Goal: Information Seeking & Learning: Learn about a topic

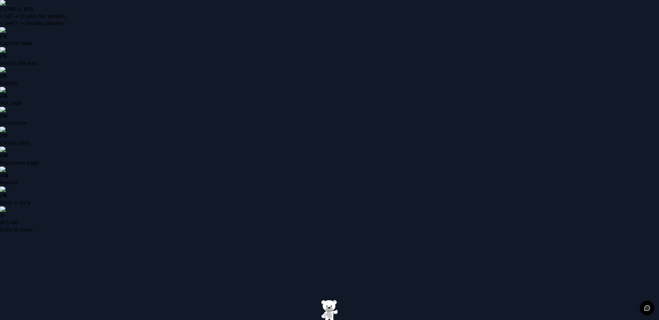
type input "**********"
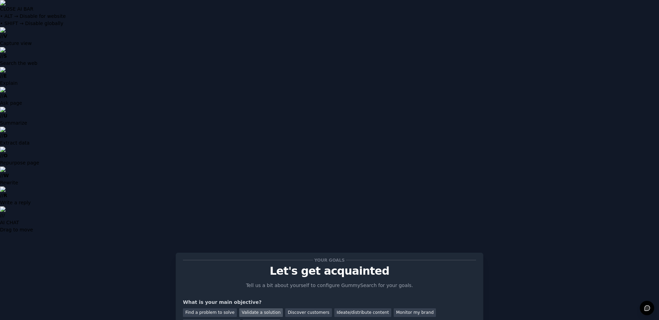
click at [249, 308] on div "Validate a solution" at bounding box center [261, 312] width 44 height 9
click at [289, 308] on div "Discover customers" at bounding box center [308, 312] width 46 height 9
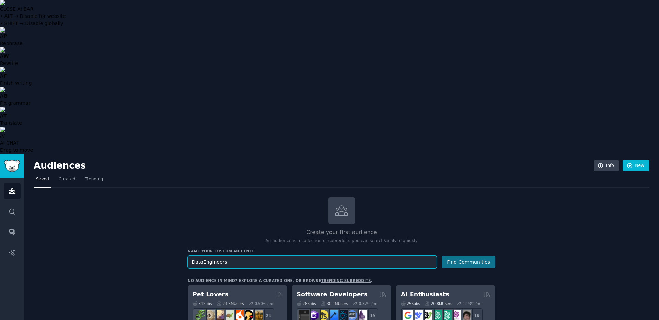
type input "DataEngineers"
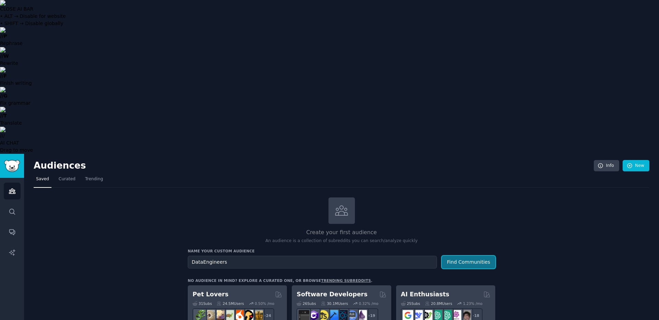
click at [489, 256] on button "Find Communities" at bounding box center [469, 262] width 54 height 13
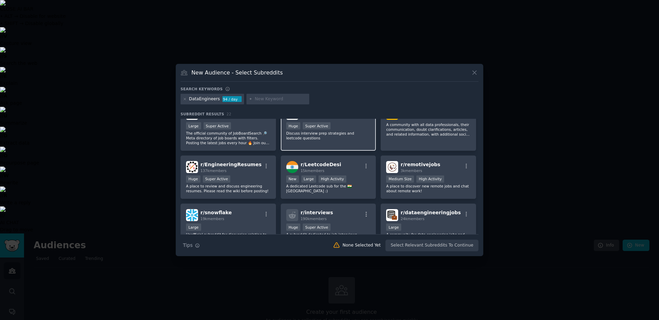
scroll to position [247, 0]
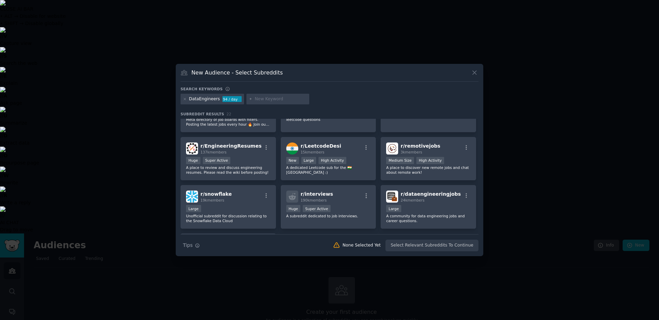
click at [251, 98] on div at bounding box center [278, 99] width 63 height 11
click at [257, 100] on input "text" at bounding box center [281, 99] width 52 height 6
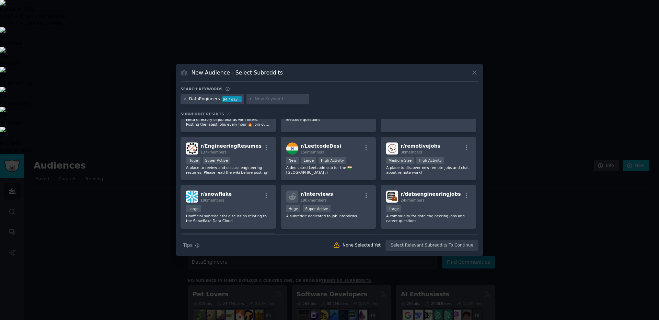
paste input "vector DB"
type input "vector DB"
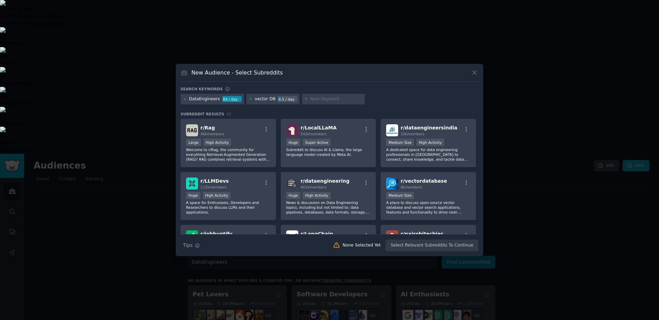
paste input "data warehouse"
type input "data warehouse"
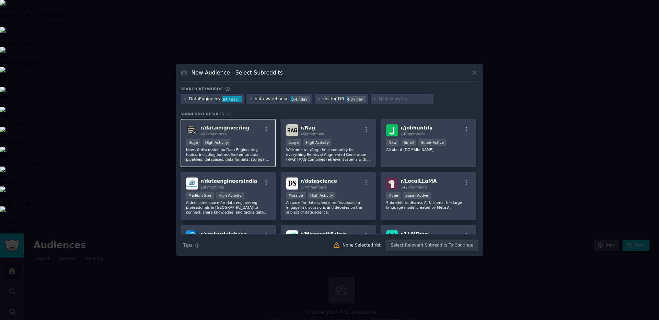
click at [254, 148] on p "News & discussion on Data Engineering topics, including but not limited to: dat…" at bounding box center [228, 154] width 84 height 14
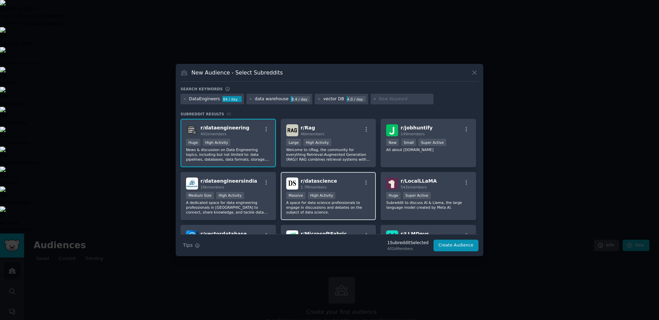
click at [349, 197] on div "Massive High Activity" at bounding box center [328, 196] width 84 height 9
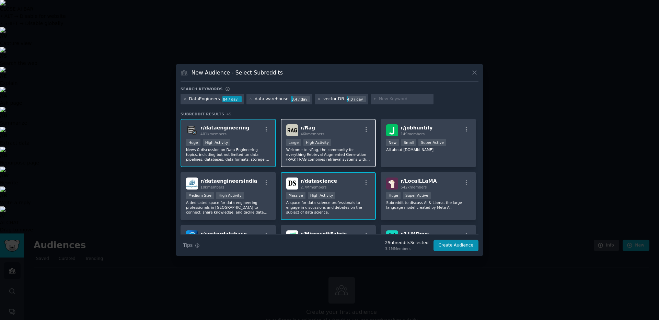
click at [346, 155] on p "Welcome to r/Rag, the community for everything Retrieval-Augmented Generation (…" at bounding box center [328, 154] width 84 height 14
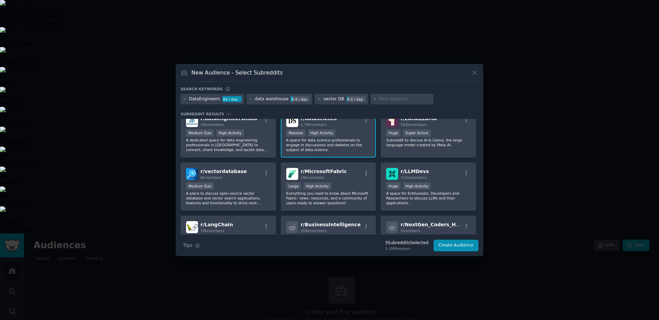
scroll to position [82, 0]
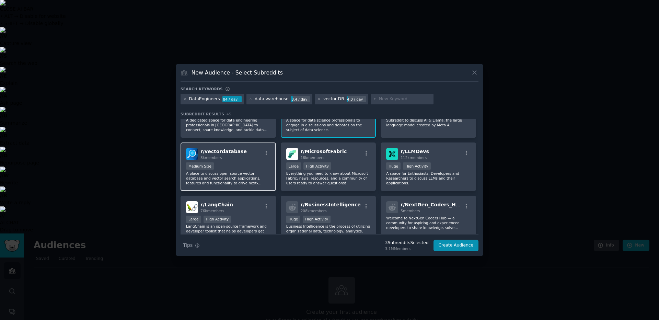
click at [231, 177] on p "A place to discuss open-source vector database and vector search applications, …" at bounding box center [228, 178] width 84 height 14
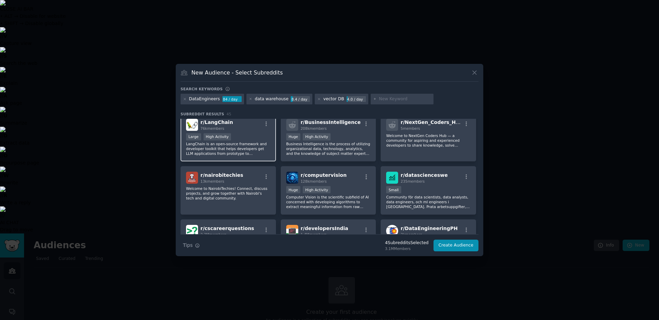
scroll to position [206, 0]
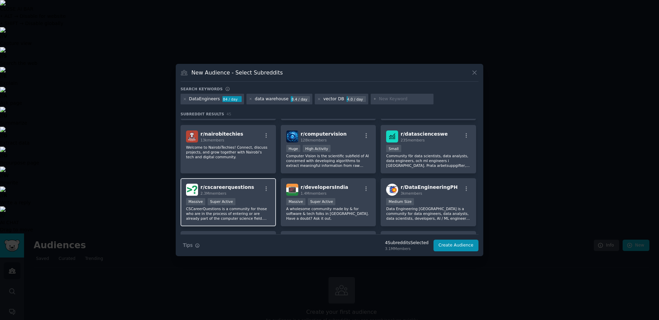
click at [258, 203] on div "Massive Super Active" at bounding box center [228, 202] width 84 height 9
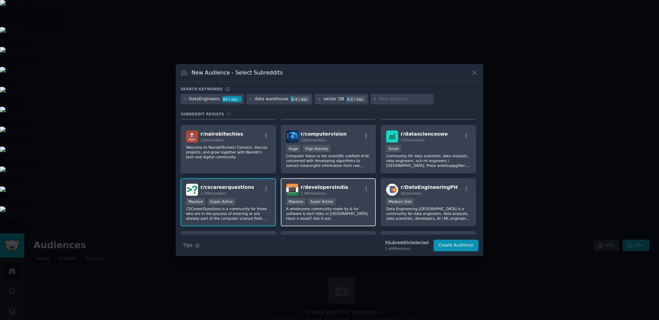
click at [339, 213] on p "A wholesome community made by & for software & tech folks in [GEOGRAPHIC_DATA].…" at bounding box center [328, 213] width 84 height 14
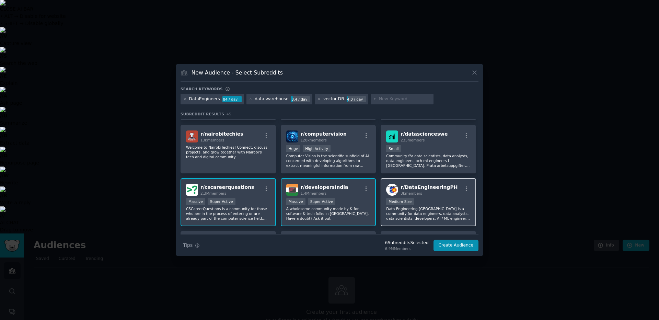
click at [438, 213] on p "Data Engineering [GEOGRAPHIC_DATA] is a community for data engineers, data anal…" at bounding box center [428, 213] width 84 height 14
click at [464, 215] on p "Data Engineering [GEOGRAPHIC_DATA] is a community for data engineers, data anal…" at bounding box center [428, 213] width 84 height 14
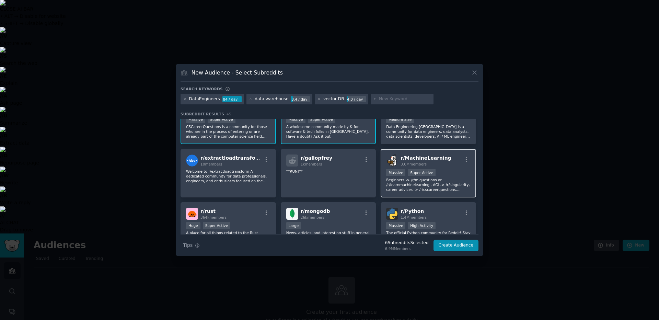
scroll to position [288, 0]
click at [425, 191] on p "Beginners -> /r/mlquestions or /r/learnmachinelearning , AGI -> /r/singularity,…" at bounding box center [428, 184] width 84 height 14
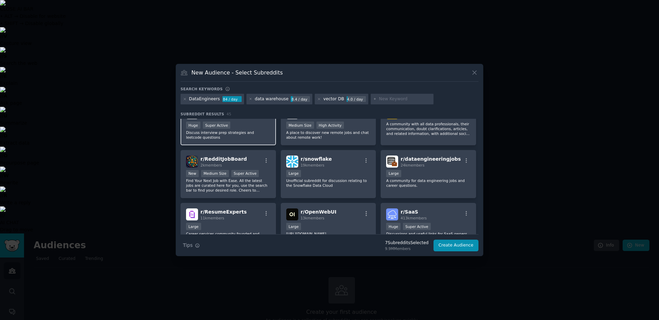
scroll to position [695, 0]
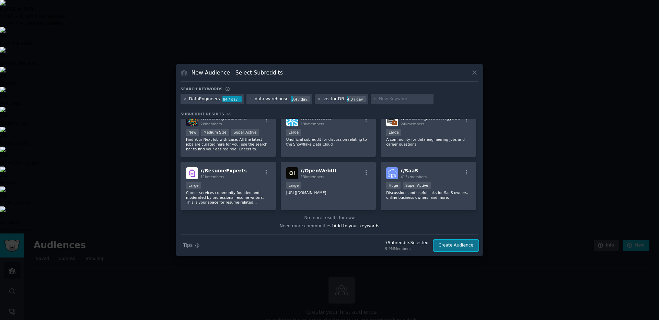
click at [462, 245] on button "Create Audience" at bounding box center [456, 246] width 45 height 12
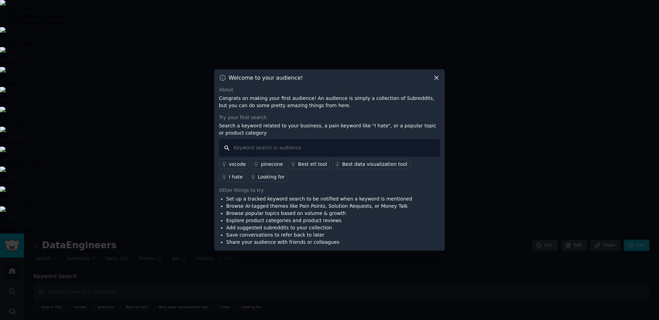
click at [265, 149] on input "text" at bounding box center [329, 148] width 221 height 18
type input "slow query"
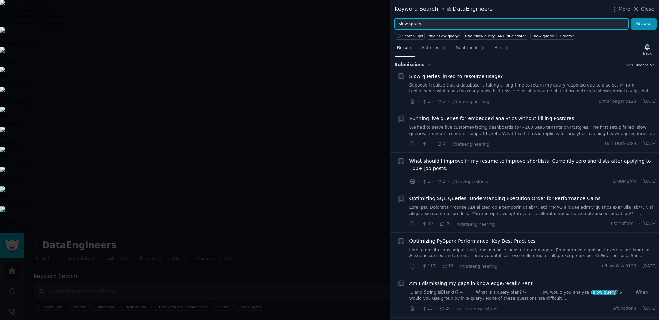
drag, startPoint x: 428, startPoint y: 26, endPoint x: 371, endPoint y: 19, distance: 57.5
click at [371, 19] on div "Keyword Search in DataEngineers More Close slow query Browse Search Tips title:…" at bounding box center [329, 160] width 659 height 320
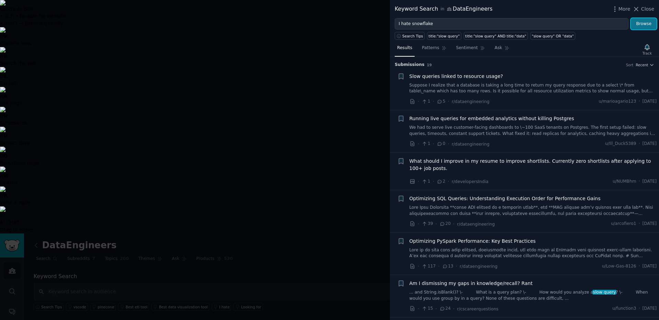
click at [636, 27] on button "Browse" at bounding box center [644, 24] width 26 height 12
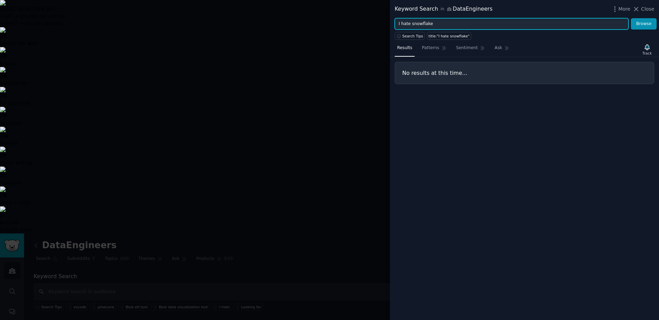
drag, startPoint x: 449, startPoint y: 25, endPoint x: 382, endPoint y: 26, distance: 66.6
click at [382, 26] on div "Keyword Search in DataEngineers More Close I hate snowflake Browse Search Tips …" at bounding box center [329, 160] width 659 height 320
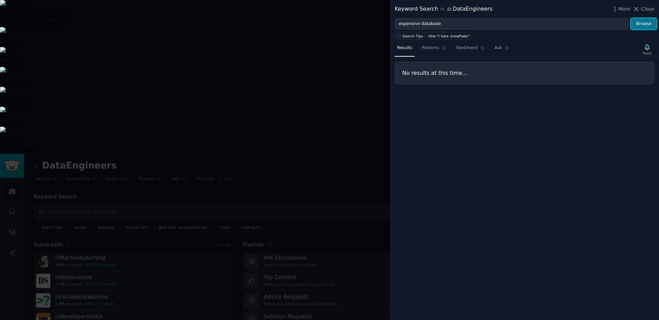
click at [637, 24] on button "Browse" at bounding box center [644, 24] width 26 height 12
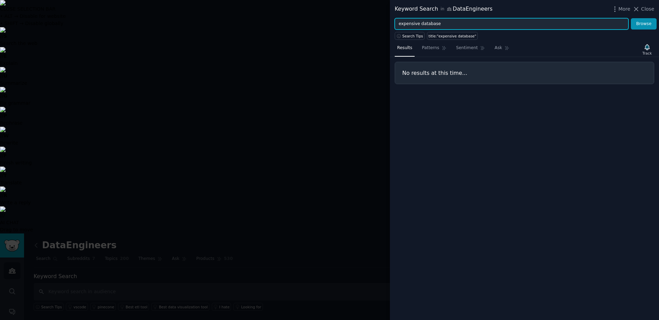
drag, startPoint x: 454, startPoint y: 26, endPoint x: 368, endPoint y: 20, distance: 85.4
click at [368, 20] on div "Keyword Search in DataEngineers More Close expensive database Browse Search Tip…" at bounding box center [329, 160] width 659 height 320
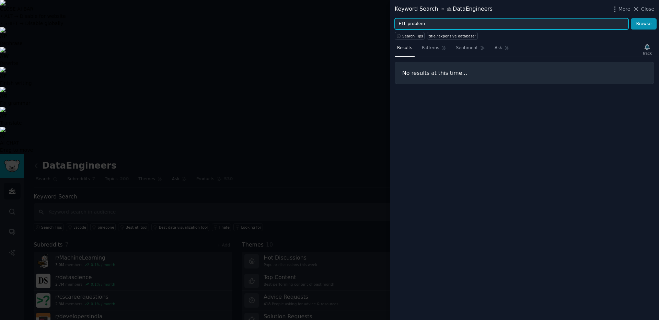
type input "ETL problem"
click at [631, 18] on button "Browse" at bounding box center [644, 24] width 26 height 12
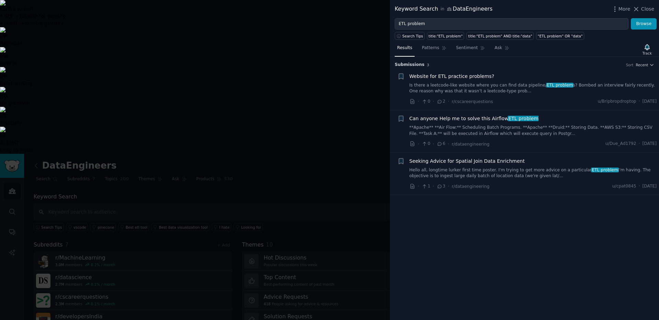
click at [518, 92] on link "Is there a leetcode-like website where you can find data pipeline/ ETL problem …" at bounding box center [534, 88] width 248 height 12
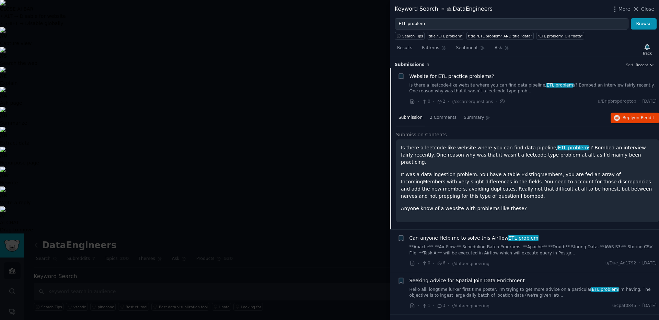
click at [519, 95] on div "Website for ETL practice problems? Is there a leetcode-like website where you c…" at bounding box center [534, 89] width 248 height 33
click at [539, 260] on div "· 0 · 6 · r/dataengineering u/Due_Ad1792 · [DATE]" at bounding box center [534, 263] width 248 height 7
click at [544, 235] on div "Can anyone Help me to solve this Airflow ETL problem" at bounding box center [534, 238] width 248 height 7
click at [544, 105] on li "+ Website for ETL practice problems? Is there a leetcode-like website where you…" at bounding box center [524, 89] width 269 height 42
click at [533, 260] on div "· 0 · 6 · r/dataengineering u/Due_Ad1792 · [DATE]" at bounding box center [534, 263] width 248 height 7
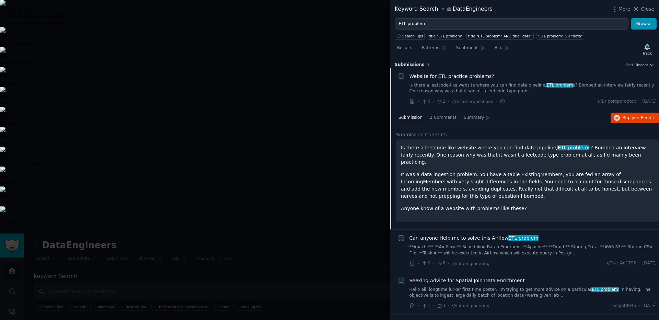
click at [514, 244] on link "**Apache** **Air Flow:** Scheduling Batch Programs. **Apache** **Druid:** Stori…" at bounding box center [534, 250] width 248 height 12
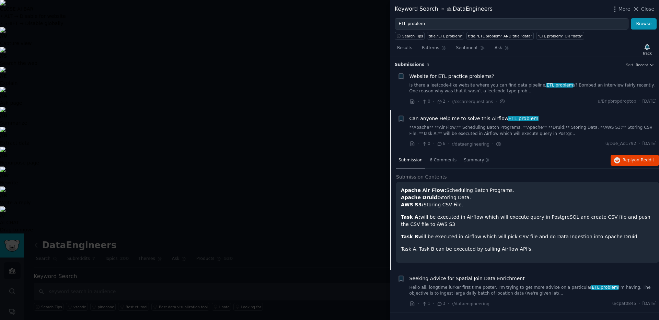
click at [522, 295] on link "Hello all, longtime lurker first time poster. I'm trying to get more advice on …" at bounding box center [534, 291] width 248 height 12
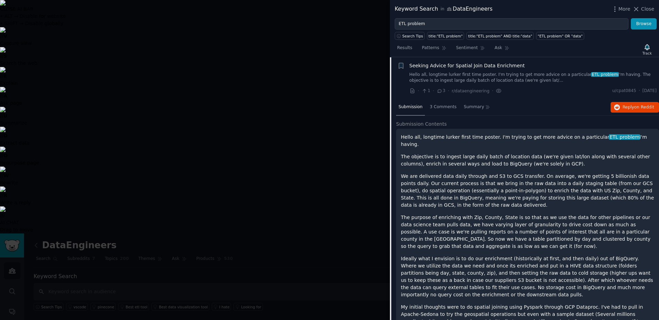
scroll to position [76, 0]
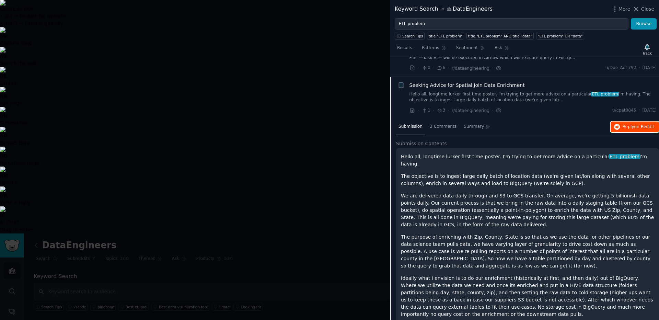
click at [625, 126] on span "Reply on Reddit" at bounding box center [639, 127] width 32 height 6
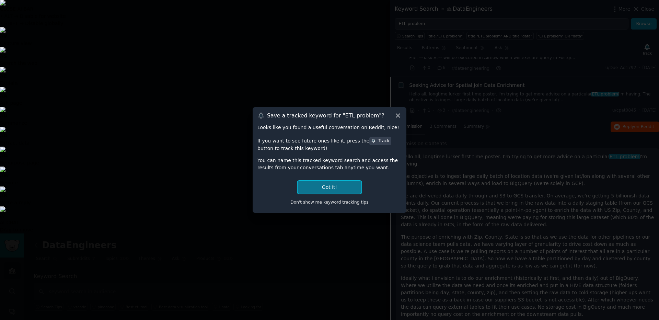
click at [334, 190] on button "Got it!" at bounding box center [330, 187] width 64 height 13
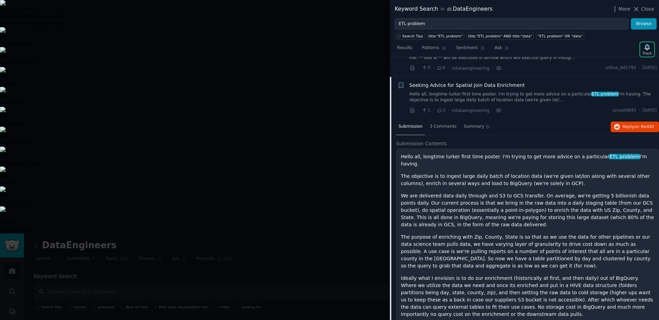
scroll to position [0, 0]
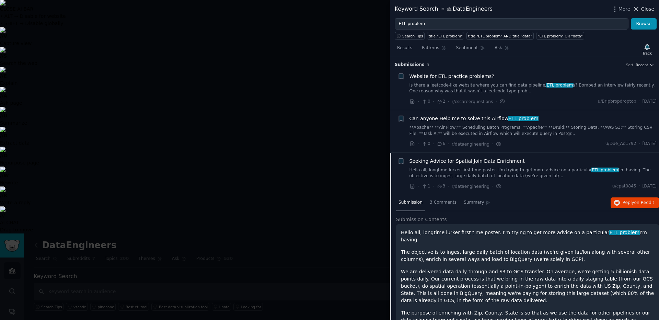
click at [645, 8] on span "Close" at bounding box center [647, 8] width 13 height 7
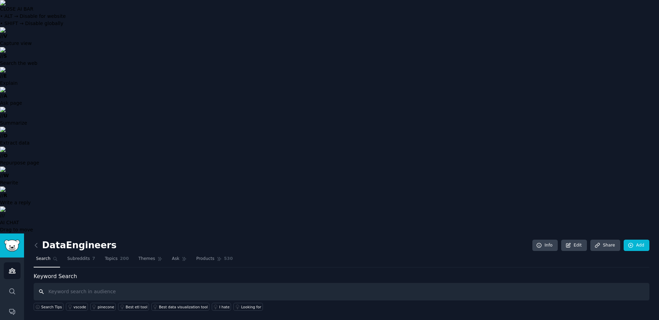
click at [271, 283] on input "text" at bounding box center [342, 292] width 616 height 18
type input "pipeline issues"
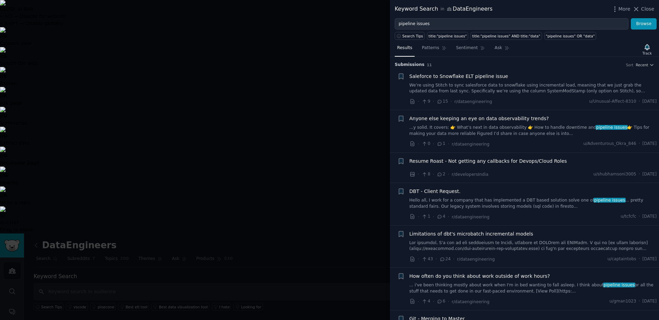
click at [550, 85] on link "We’re using Stitch to sync salesforce data to snowflake using incremental load,…" at bounding box center [534, 88] width 248 height 12
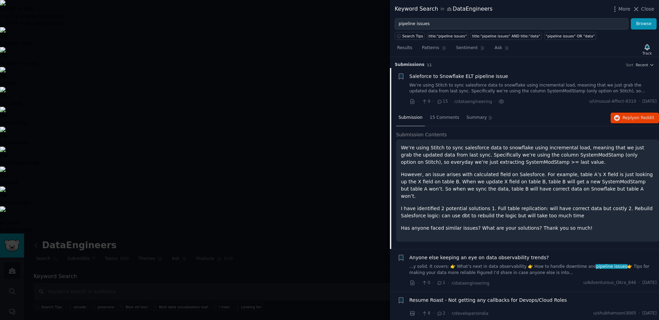
scroll to position [11, 0]
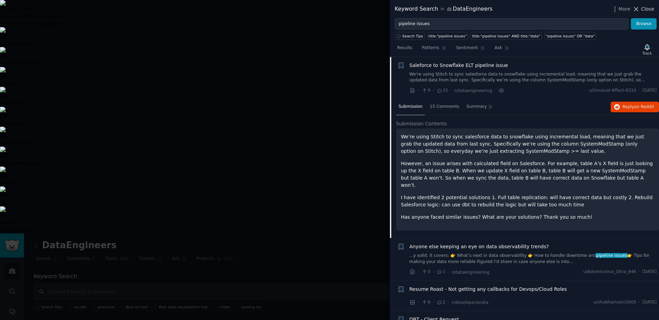
click at [646, 9] on span "Close" at bounding box center [647, 8] width 13 height 7
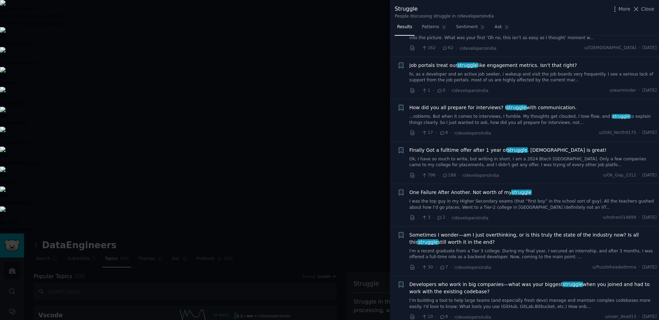
scroll to position [82, 0]
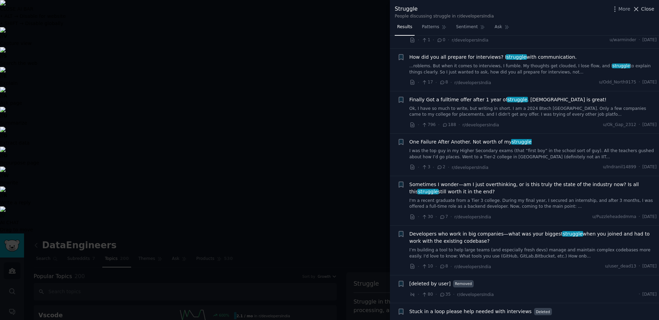
click at [648, 5] on span "Close" at bounding box center [647, 8] width 13 height 7
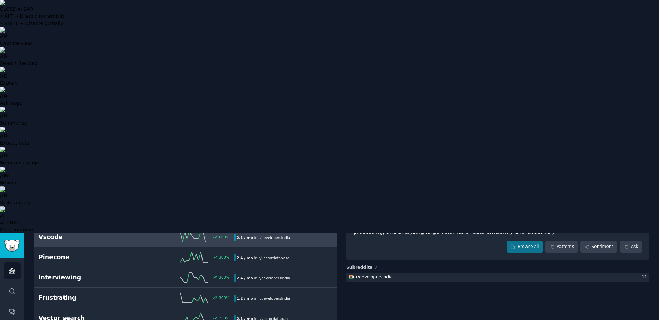
scroll to position [82, 0]
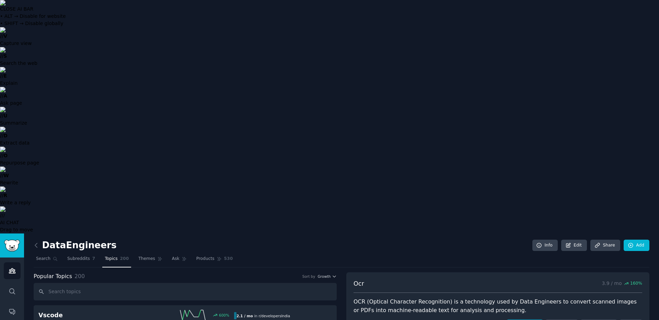
click at [35, 243] on icon at bounding box center [36, 245] width 2 height 4
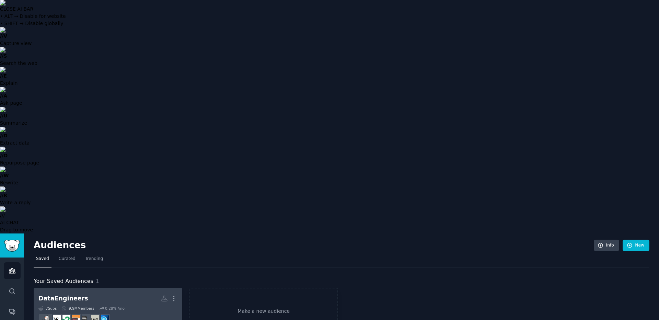
click at [123, 293] on h2 "DataEngineers More" at bounding box center [107, 299] width 139 height 12
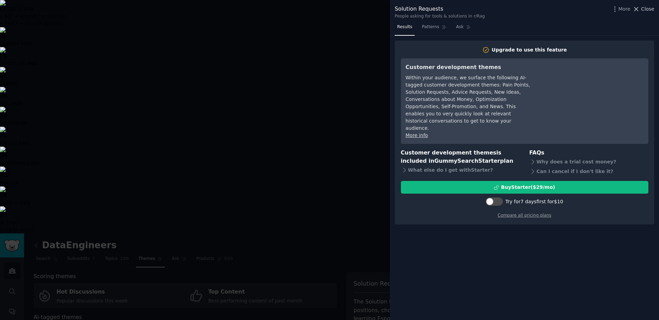
click at [646, 7] on span "Close" at bounding box center [647, 8] width 13 height 7
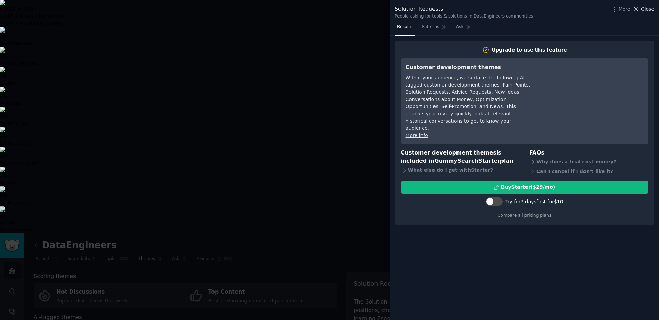
click at [644, 8] on span "Close" at bounding box center [647, 8] width 13 height 7
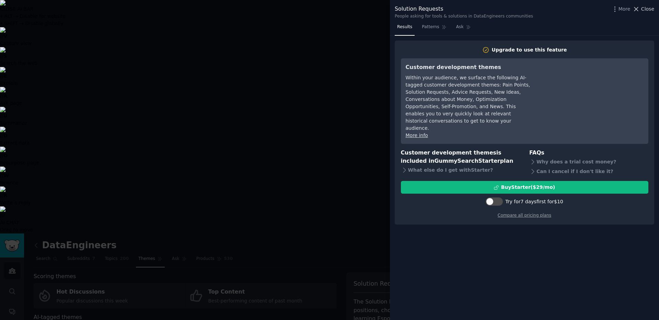
click at [647, 11] on span "Close" at bounding box center [647, 8] width 13 height 7
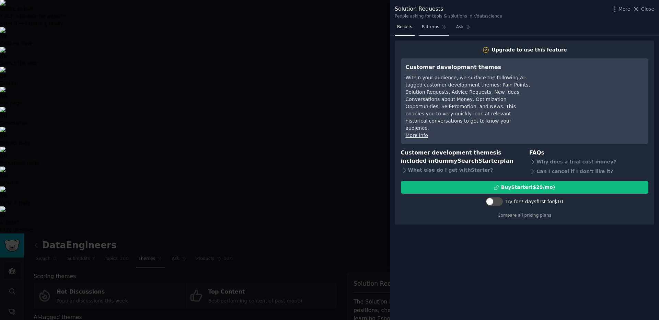
click at [424, 28] on span "Patterns" at bounding box center [430, 27] width 17 height 6
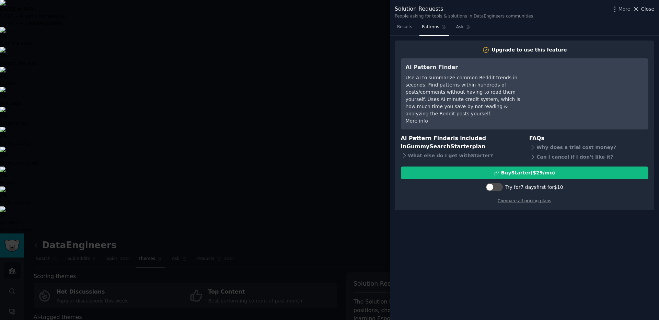
click at [645, 10] on span "Close" at bounding box center [647, 8] width 13 height 7
